Goal: Information Seeking & Learning: Learn about a topic

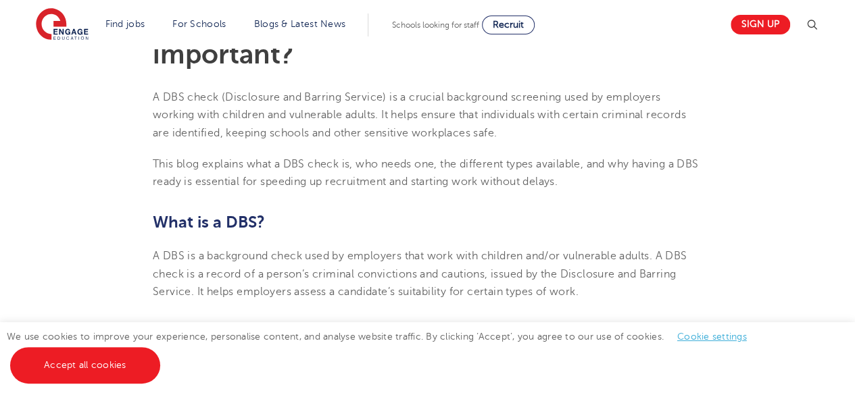
scroll to position [406, 0]
click at [385, 120] on span "A DBS check (Disclosure and Barring Service) is a crucial background screening …" at bounding box center [419, 117] width 533 height 48
click at [684, 142] on p "A DBS check (Disclosure and Barring Service) is a crucial background screening …" at bounding box center [428, 116] width 550 height 53
click at [370, 176] on span "This blog explains what a DBS check is, who needs one, the different types avai…" at bounding box center [425, 175] width 545 height 30
copy span "It helps ensure that individuals with certain criminal records are identified, …"
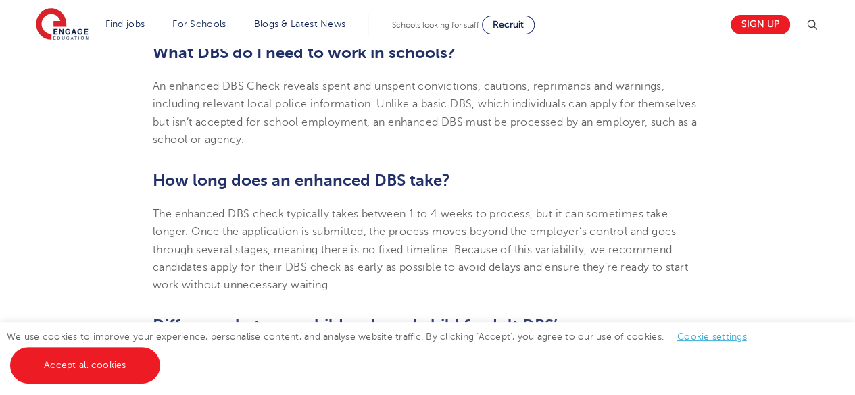
scroll to position [863, 0]
